Goal: Task Accomplishment & Management: Use online tool/utility

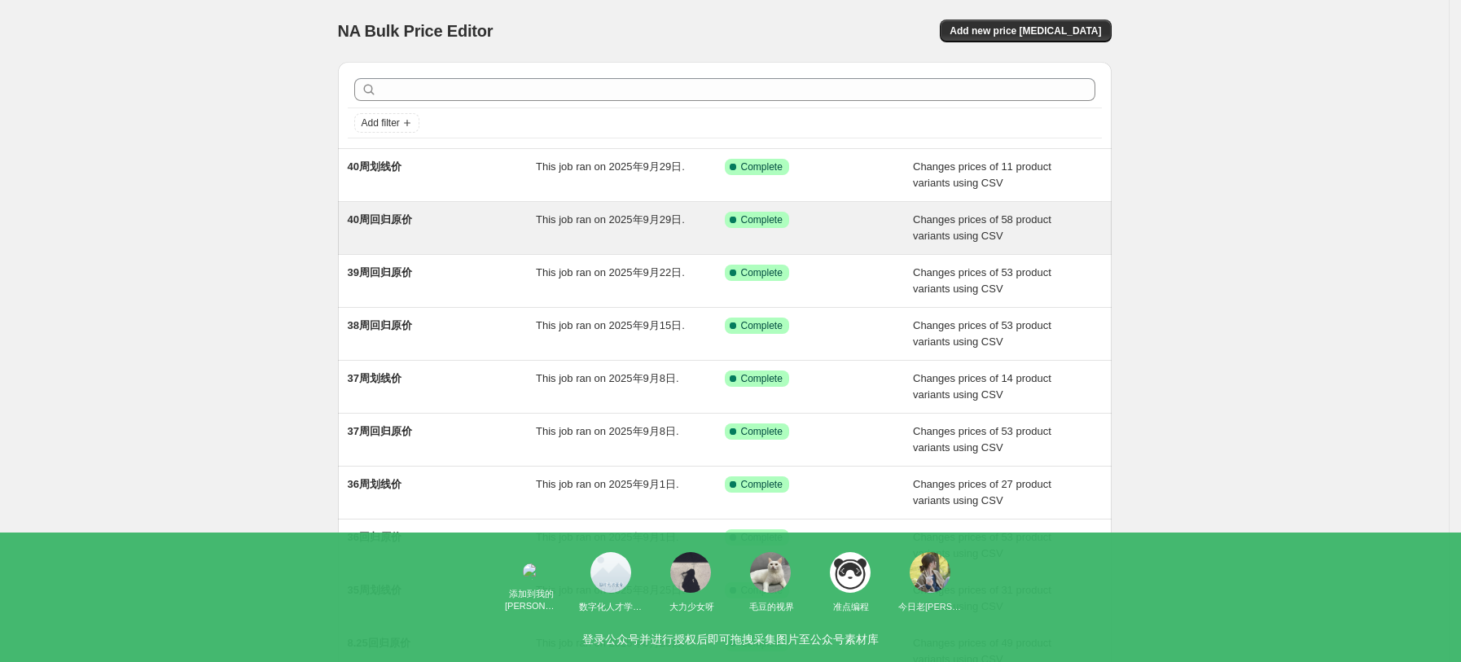
click at [423, 221] on div "40周回归原价" at bounding box center [442, 228] width 189 height 33
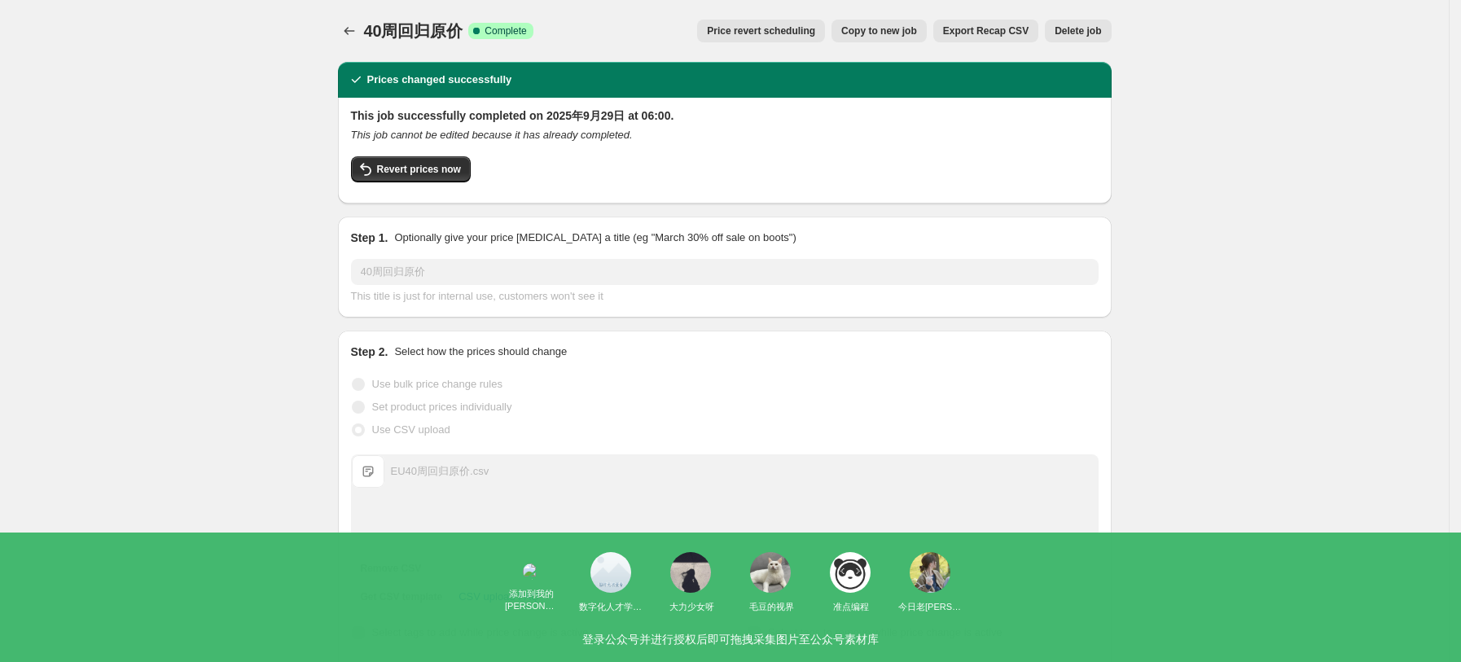
click at [899, 28] on span "Copy to new job" at bounding box center [879, 30] width 76 height 13
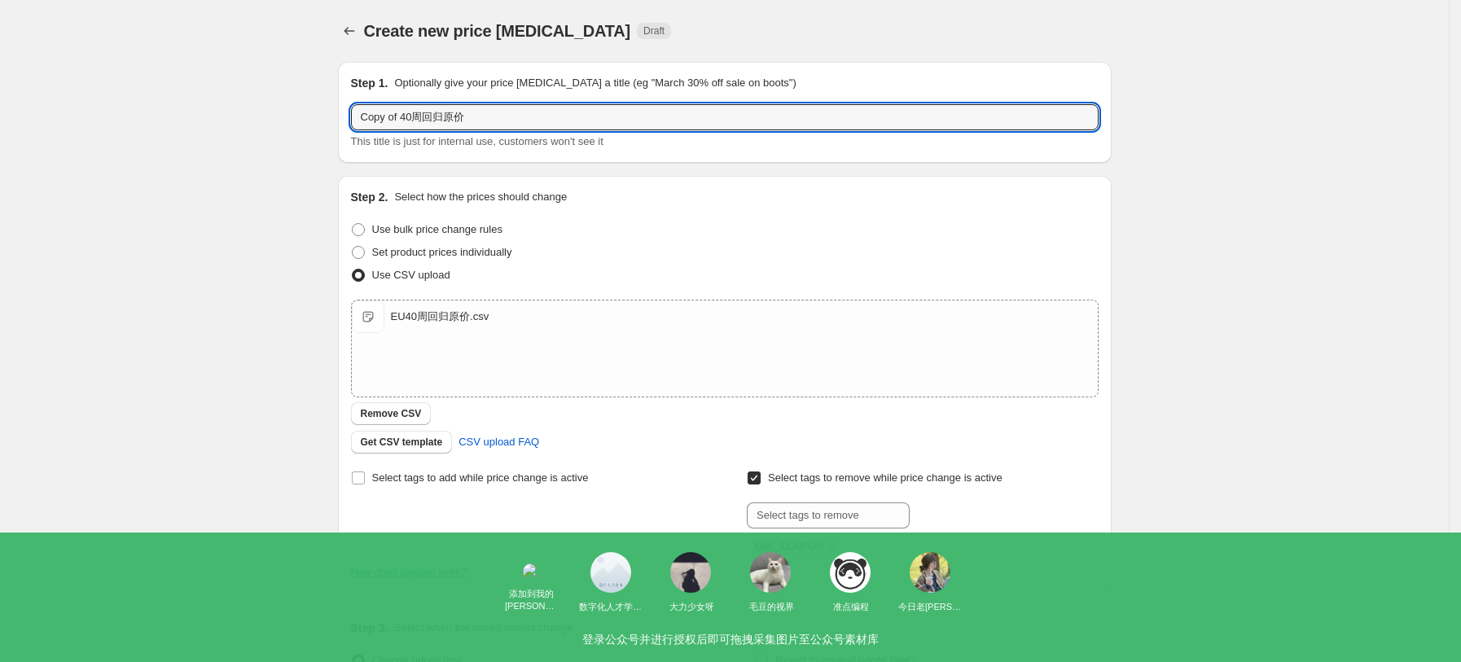
drag, startPoint x: 420, startPoint y: 116, endPoint x: 349, endPoint y: 114, distance: 71.7
click at [349, 114] on div "Step 1. Optionally give your price change job a title (eg "March 30% off sale o…" at bounding box center [725, 112] width 774 height 101
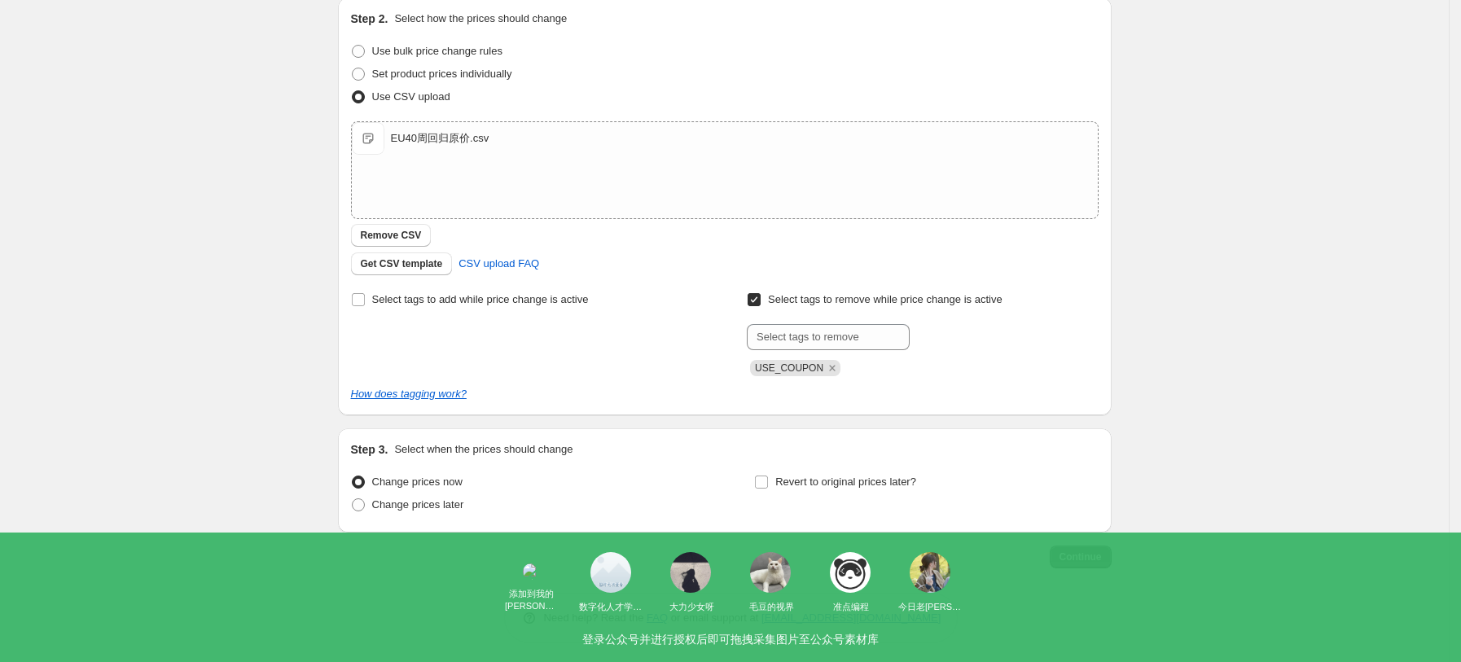
scroll to position [183, 0]
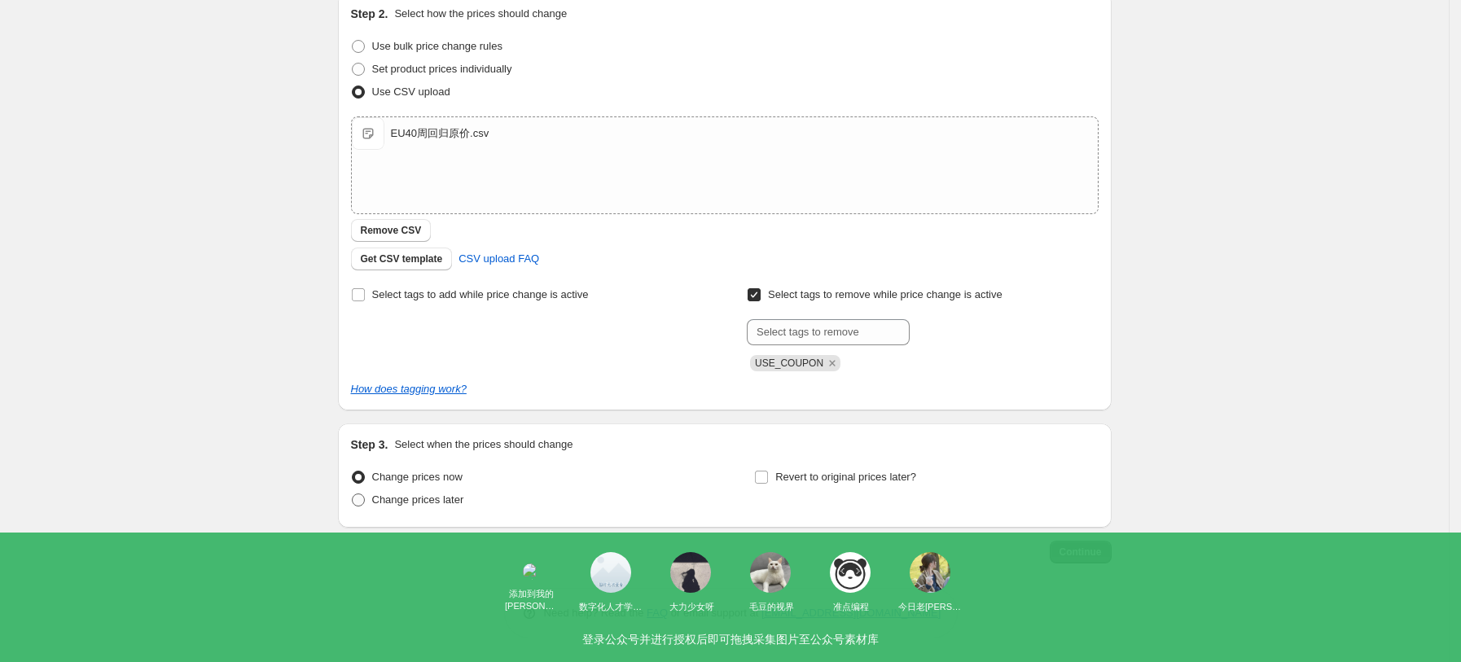
type input "41周回归原价"
click at [432, 503] on span "Change prices later" at bounding box center [418, 500] width 92 height 12
click at [353, 494] on input "Change prices later" at bounding box center [352, 494] width 1 height 1
radio input "true"
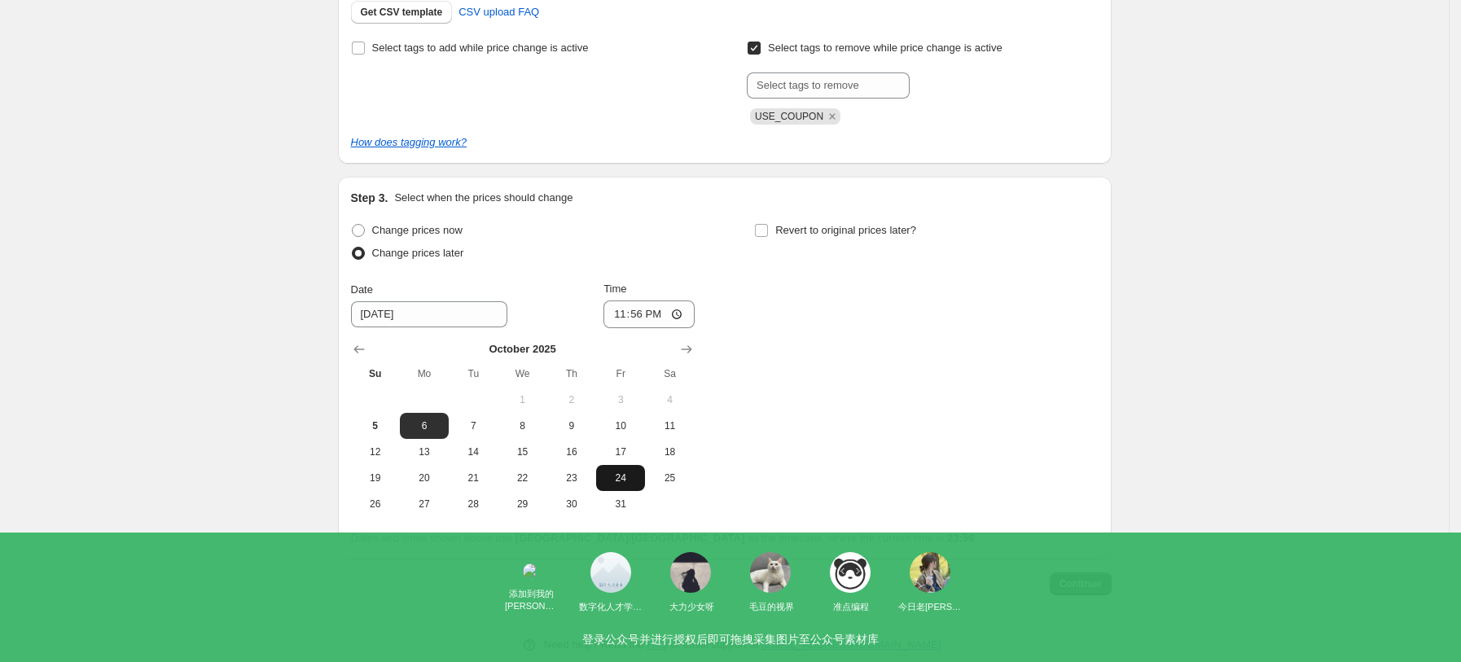
scroll to position [462, 0]
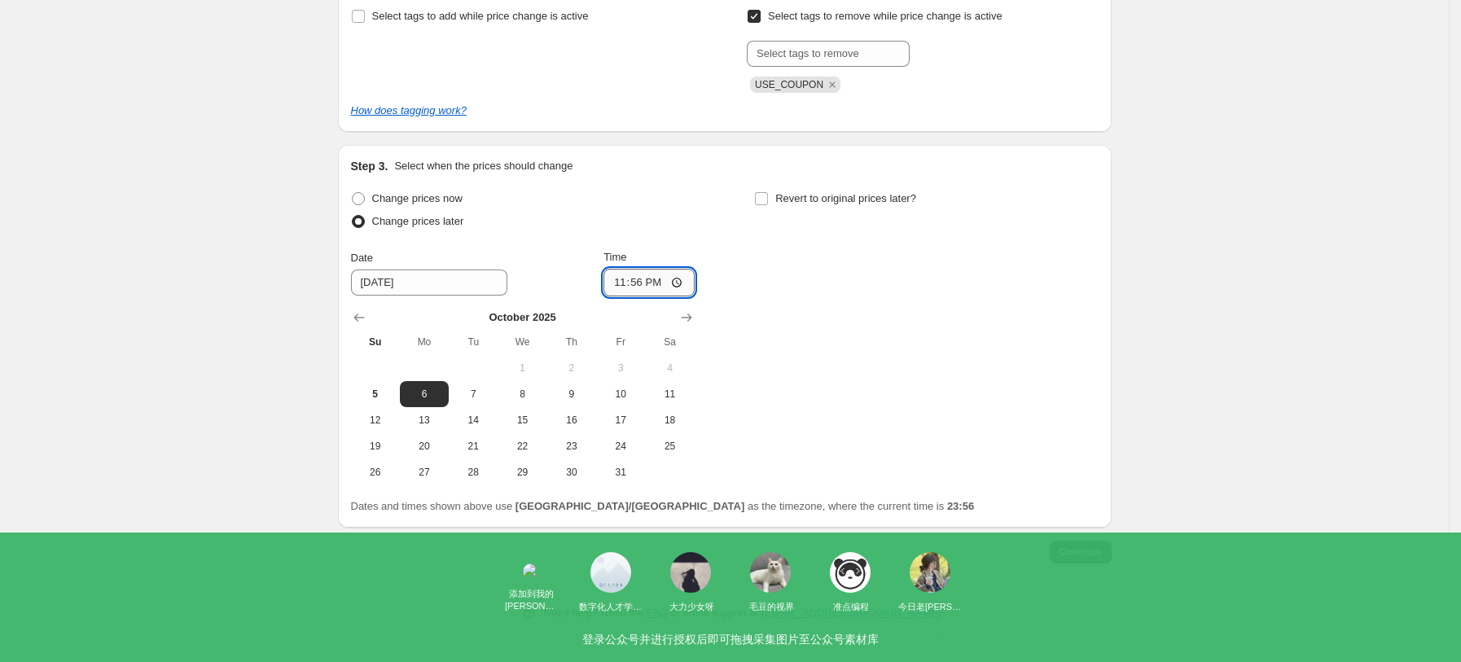
click at [674, 288] on input "23:56" at bounding box center [648, 283] width 91 height 28
type input "06:00"
click at [883, 346] on div "Change prices now Change prices later Date 10/6/2025 Time 06:00 October 2025 Su…" at bounding box center [725, 336] width 748 height 298
click at [1097, 558] on button "Continue" at bounding box center [1081, 552] width 62 height 23
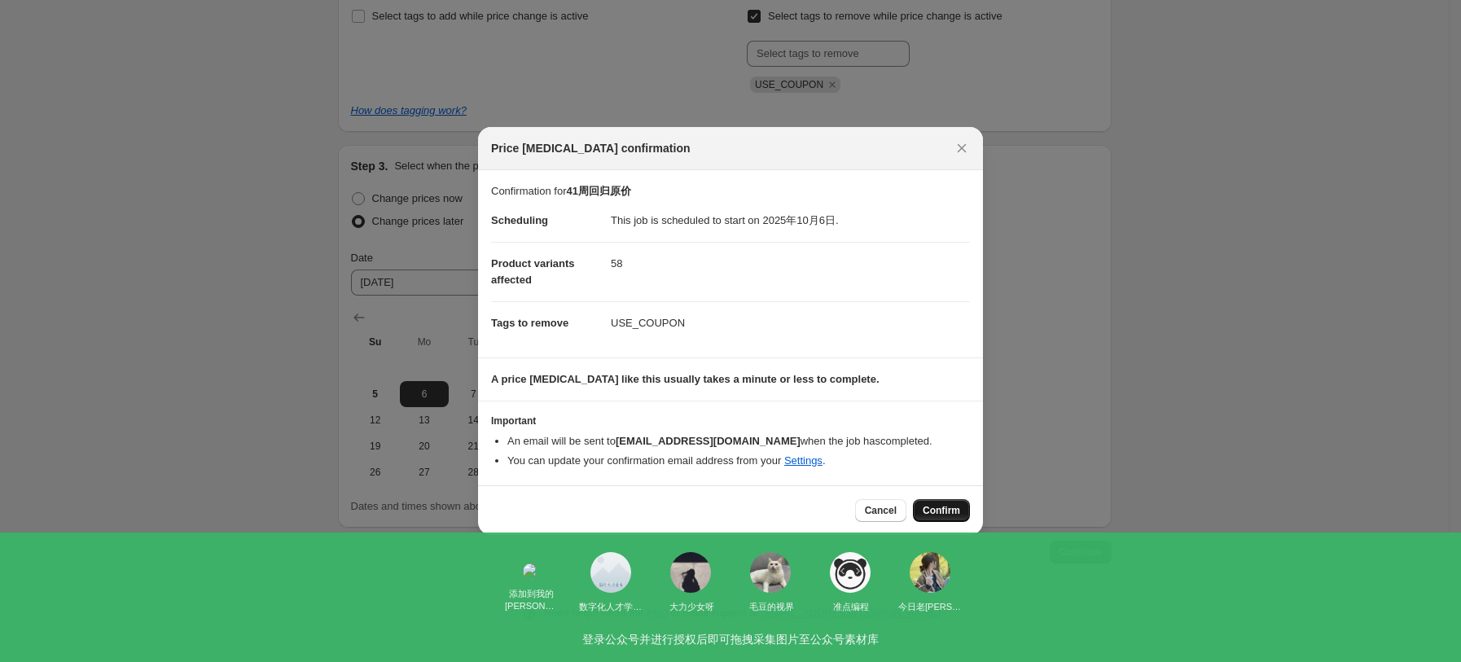
click at [928, 510] on span "Confirm" at bounding box center [941, 510] width 37 height 13
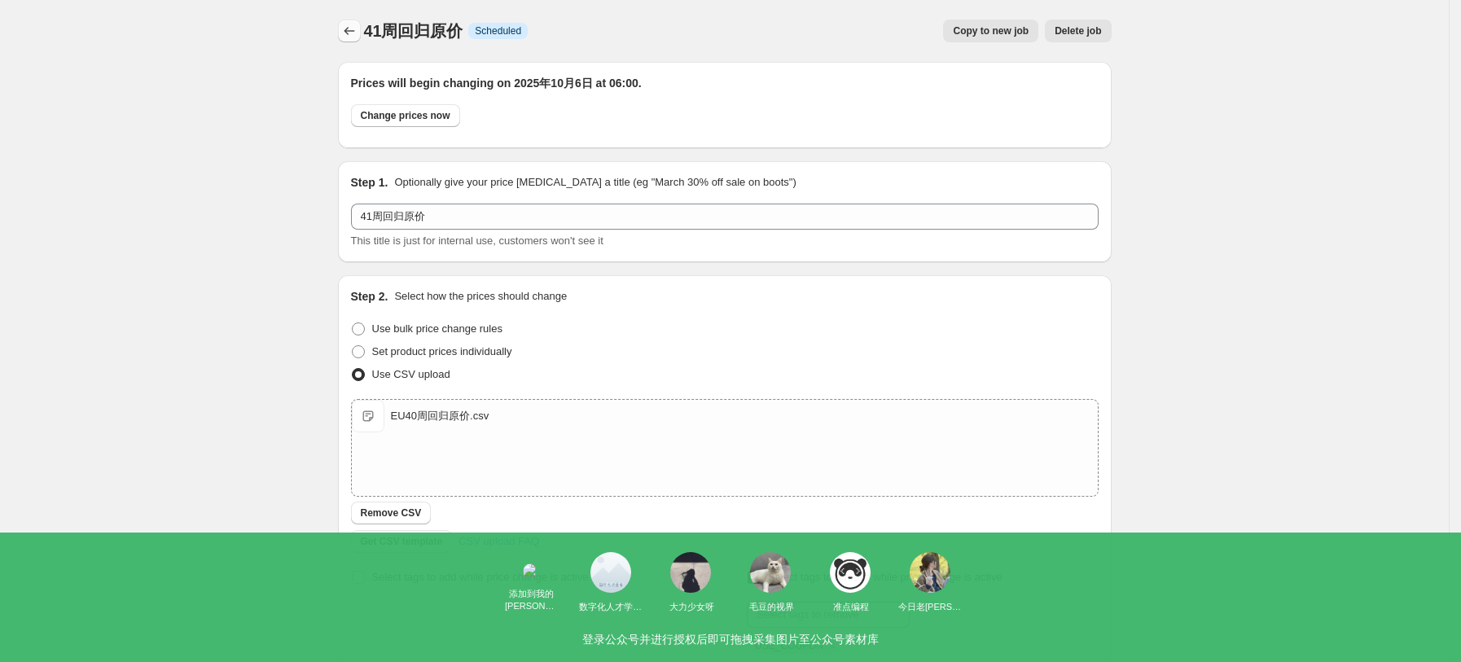
click at [354, 32] on icon "Price change jobs" at bounding box center [349, 31] width 16 height 16
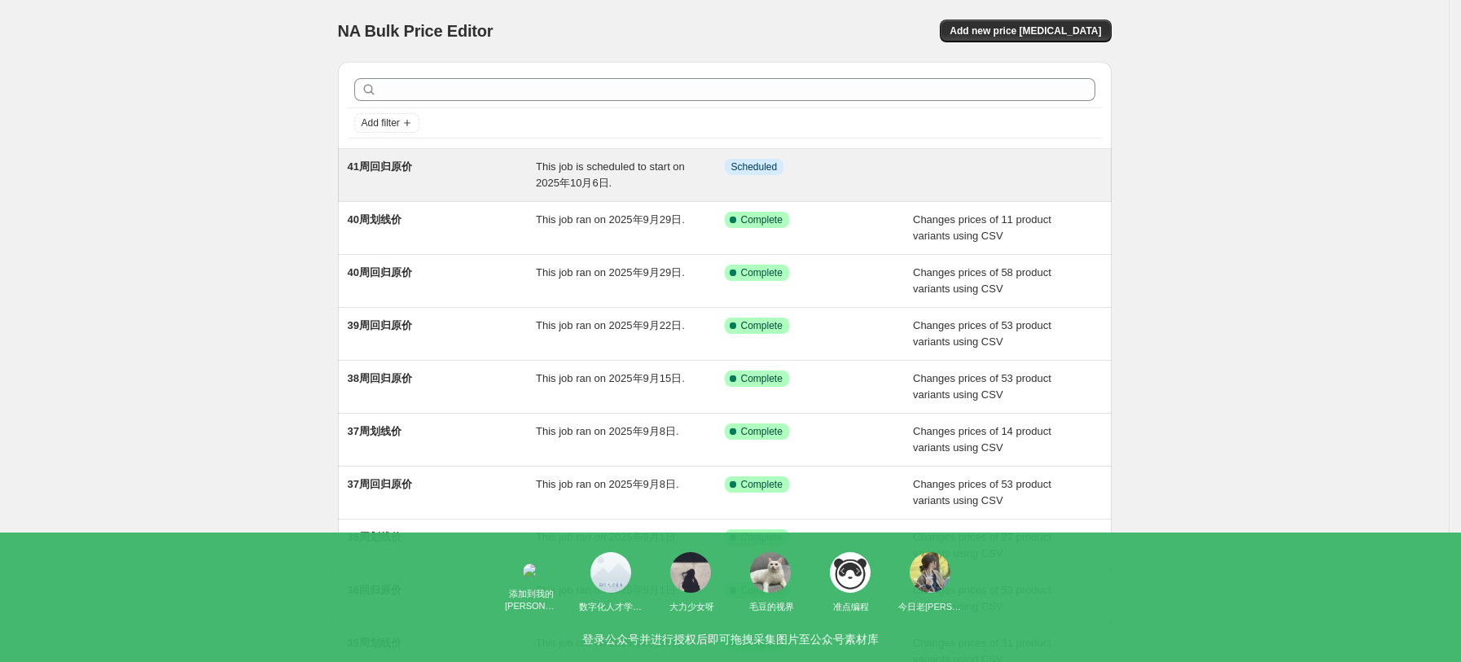
click at [914, 178] on div "Info Scheduled" at bounding box center [819, 175] width 189 height 33
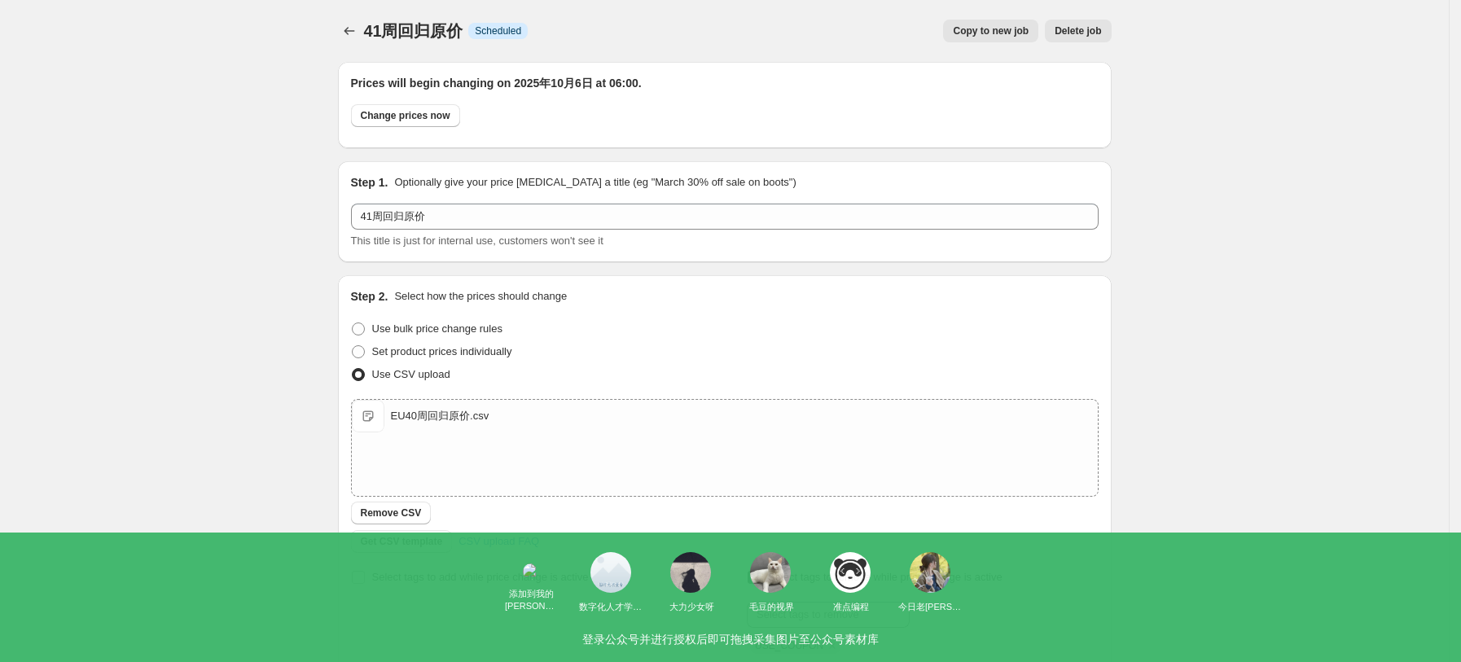
click at [1096, 32] on span "Delete job" at bounding box center [1078, 30] width 46 height 13
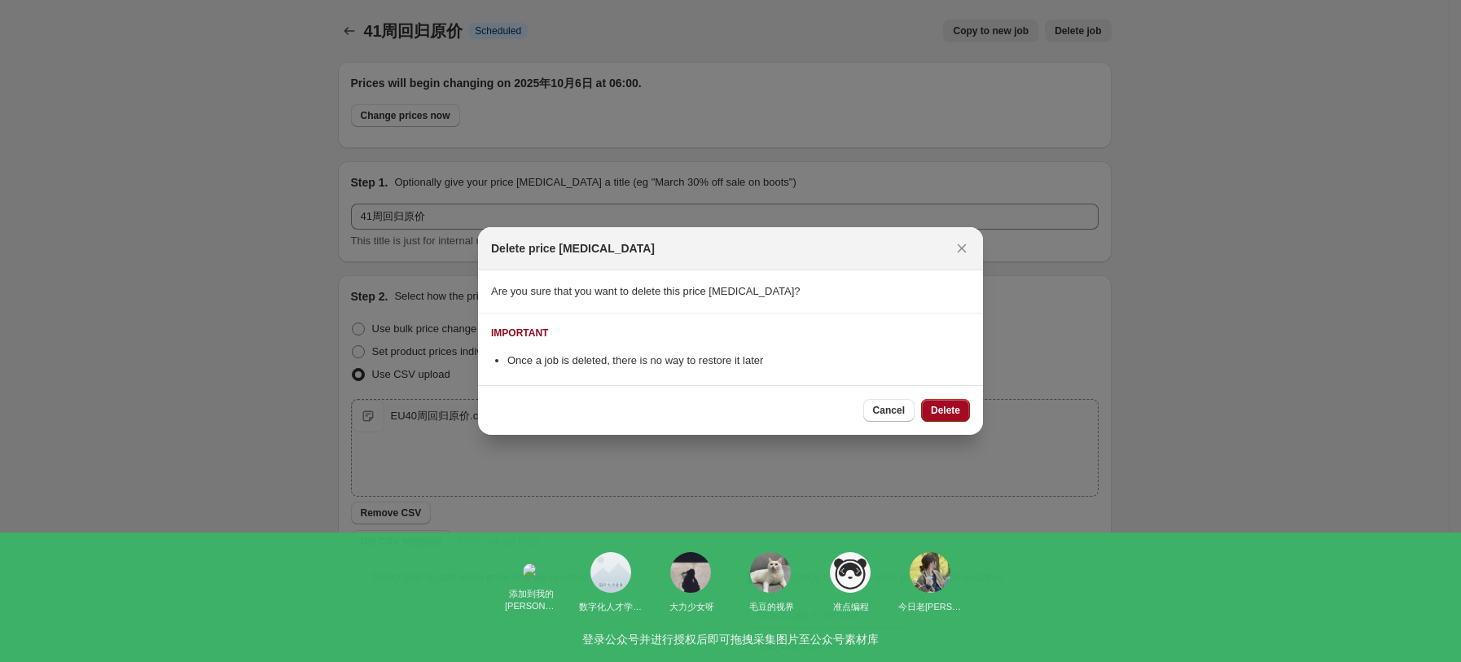
click at [954, 400] on button "Delete" at bounding box center [945, 410] width 49 height 23
